Goal: Communication & Community: Answer question/provide support

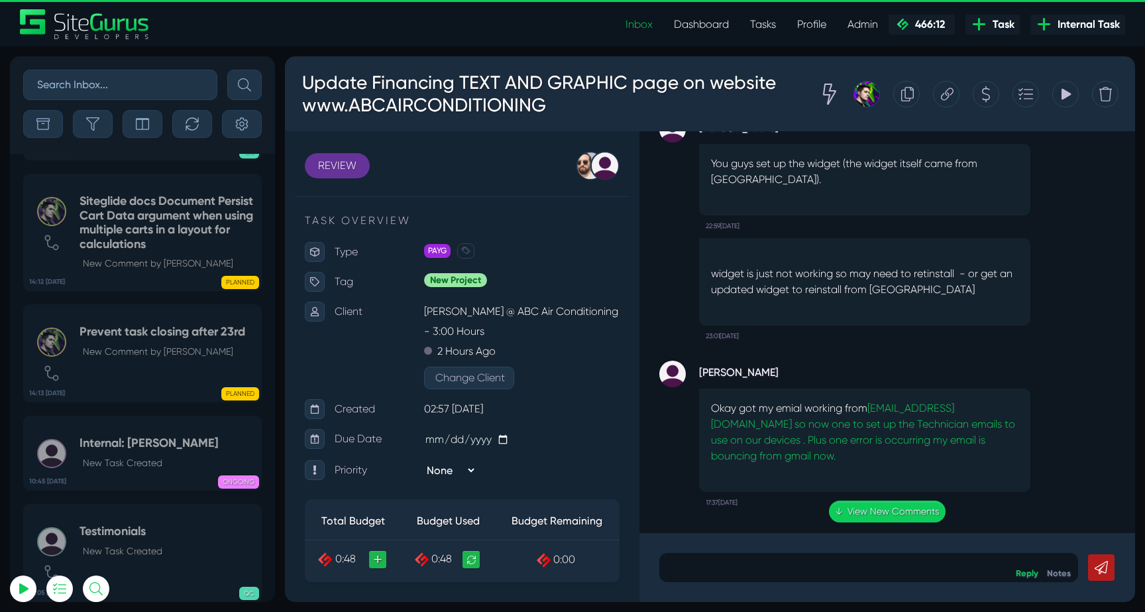
select select "0"
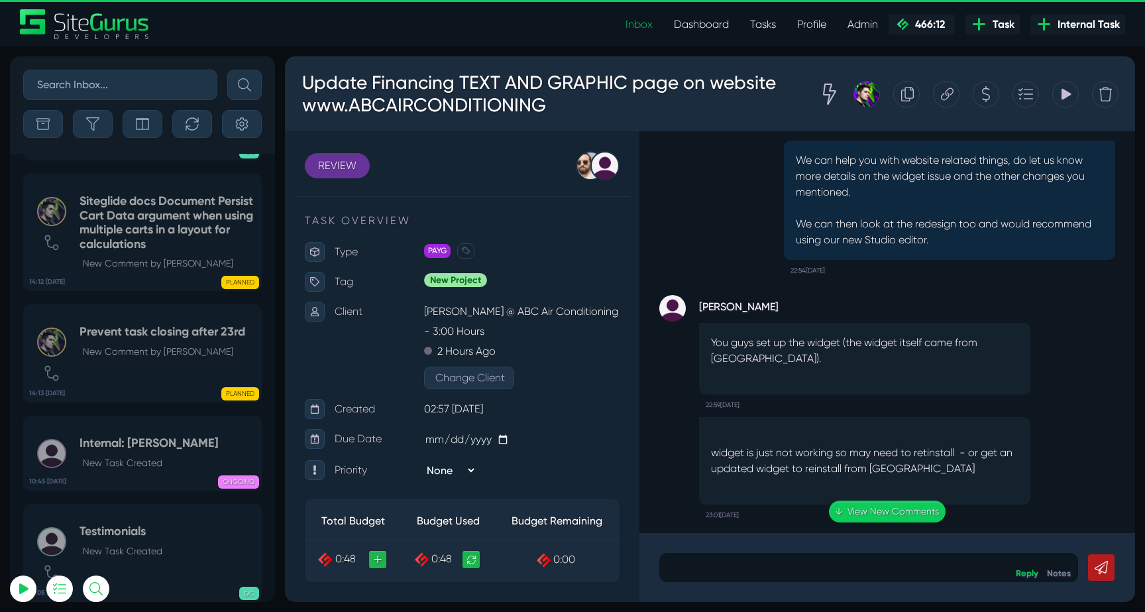
click at [893, 347] on div ".cls-1{fill-rule:evenodd;fill:url(#linear-gradient);} 0:06 Update Financing TEX…" at bounding box center [887, 331] width 496 height 401
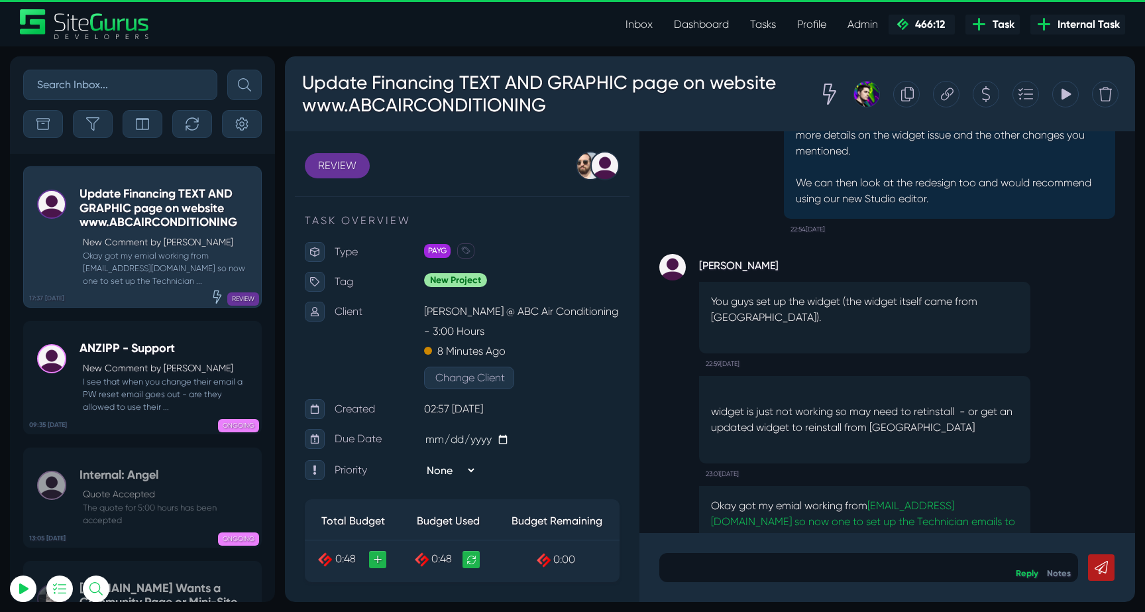
scroll to position [-119, 0]
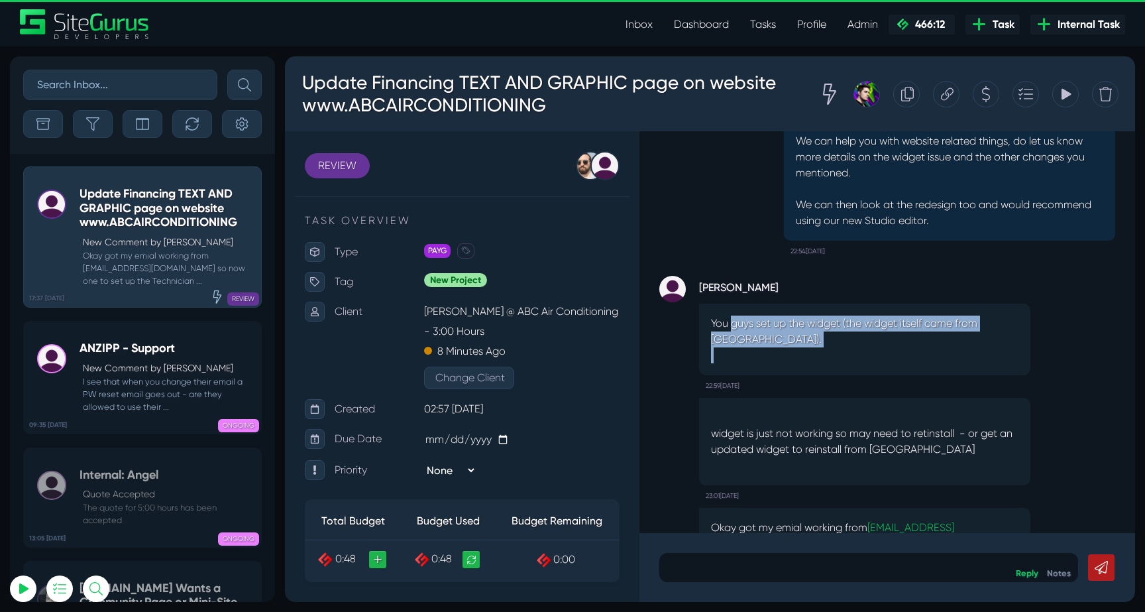
drag, startPoint x: 731, startPoint y: 321, endPoint x: 938, endPoint y: 361, distance: 211.3
click at [938, 359] on div "You guys set up the widget (the widget itself came from [GEOGRAPHIC_DATA])." at bounding box center [864, 339] width 331 height 72
click at [938, 361] on p at bounding box center [864, 355] width 307 height 16
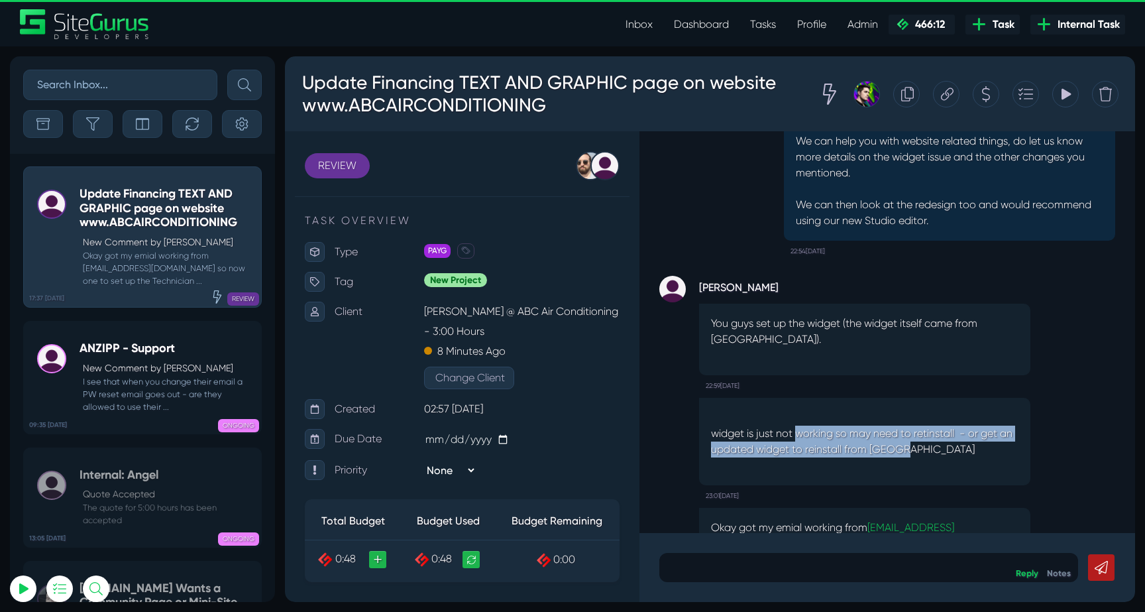
drag, startPoint x: 798, startPoint y: 434, endPoint x: 986, endPoint y: 450, distance: 188.2
click at [986, 450] on p "widget is just not working so may need to retinstall - or get an updated widget…" at bounding box center [864, 441] width 307 height 32
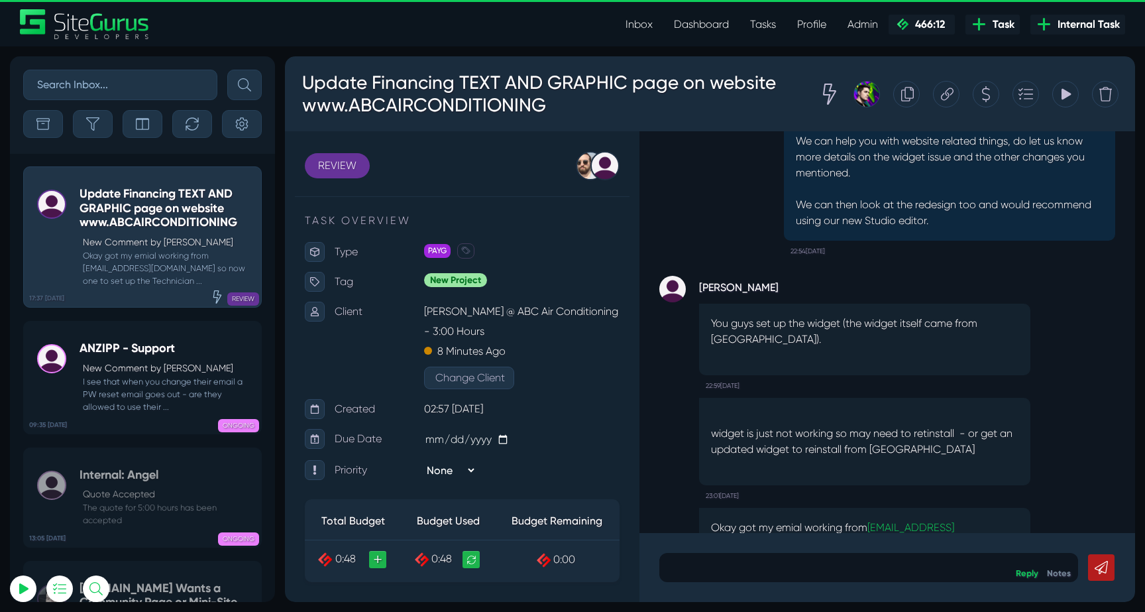
scroll to position [0, 0]
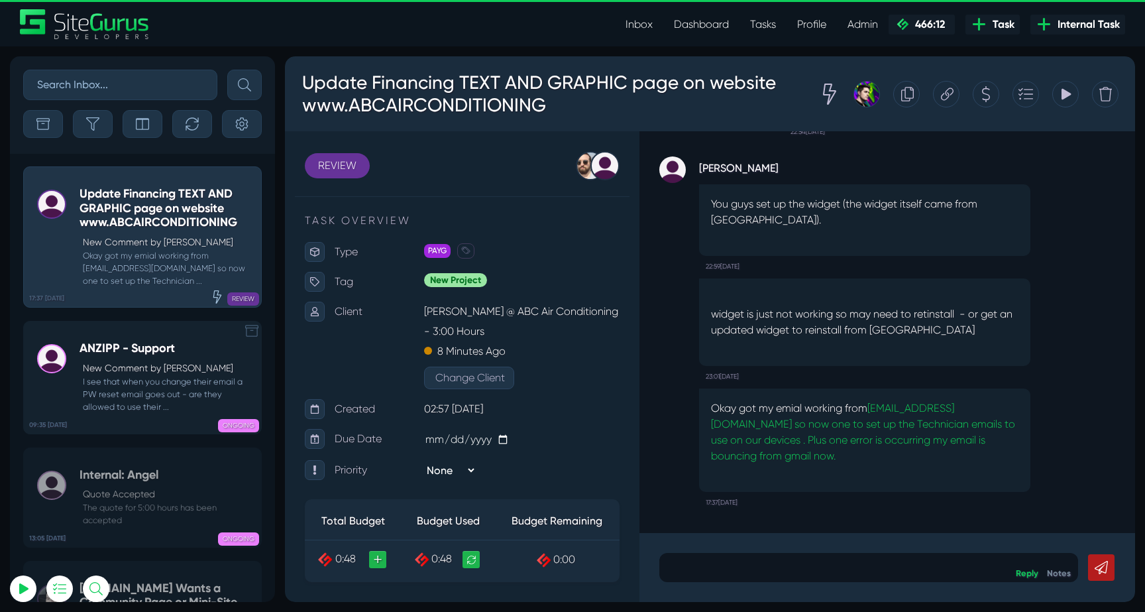
click at [158, 358] on div "ANZIPP - Support New Comment by [PERSON_NAME] Check I see that when you change …" at bounding box center [167, 377] width 175 height 72
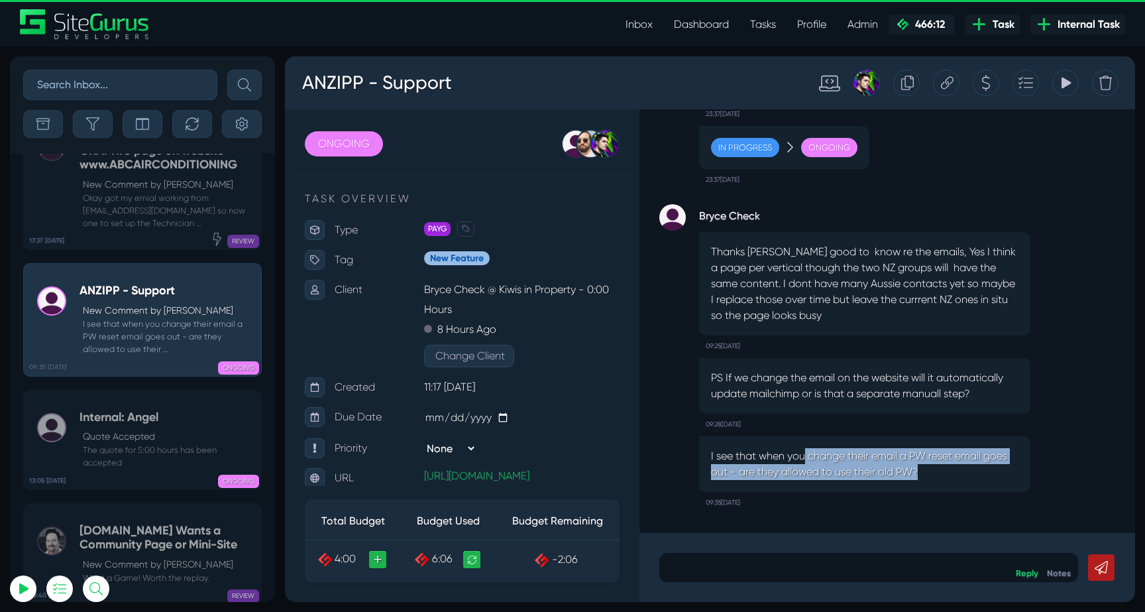
drag, startPoint x: 804, startPoint y: 458, endPoint x: 955, endPoint y: 477, distance: 152.8
click at [955, 477] on p "I see that when you change their email a PW reset email goes out - are they all…" at bounding box center [864, 464] width 307 height 32
